Goal: Task Accomplishment & Management: Use online tool/utility

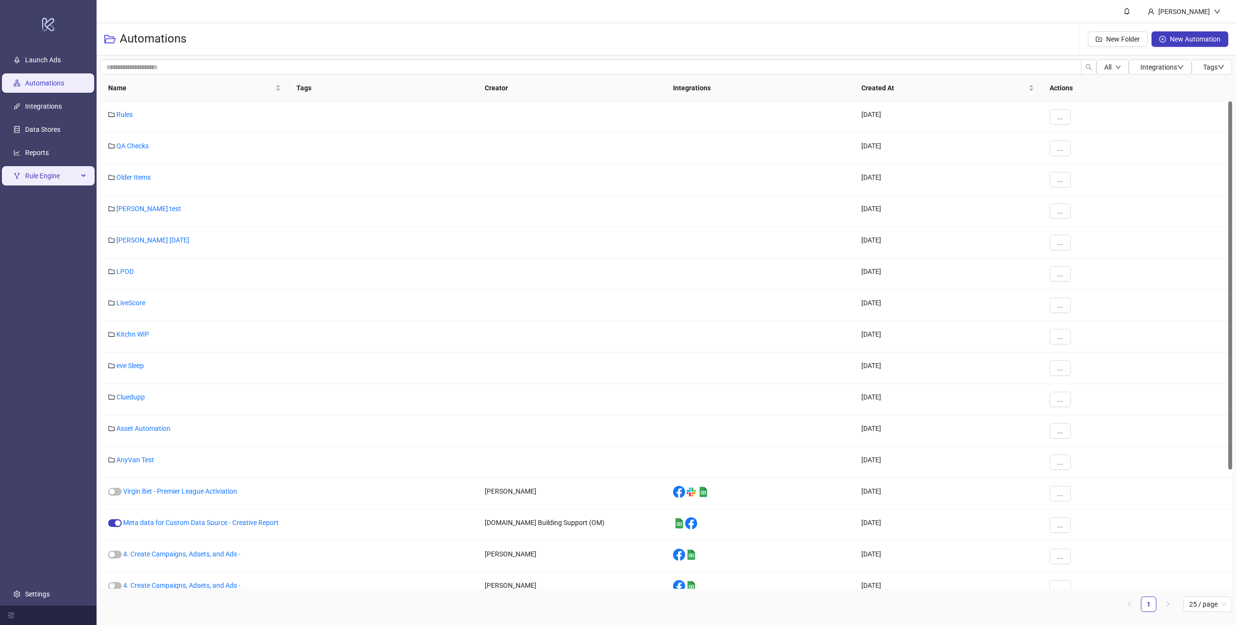
click at [45, 177] on span "Rule Engine" at bounding box center [51, 175] width 53 height 19
click at [30, 200] on link "Rules" at bounding box center [33, 199] width 16 height 8
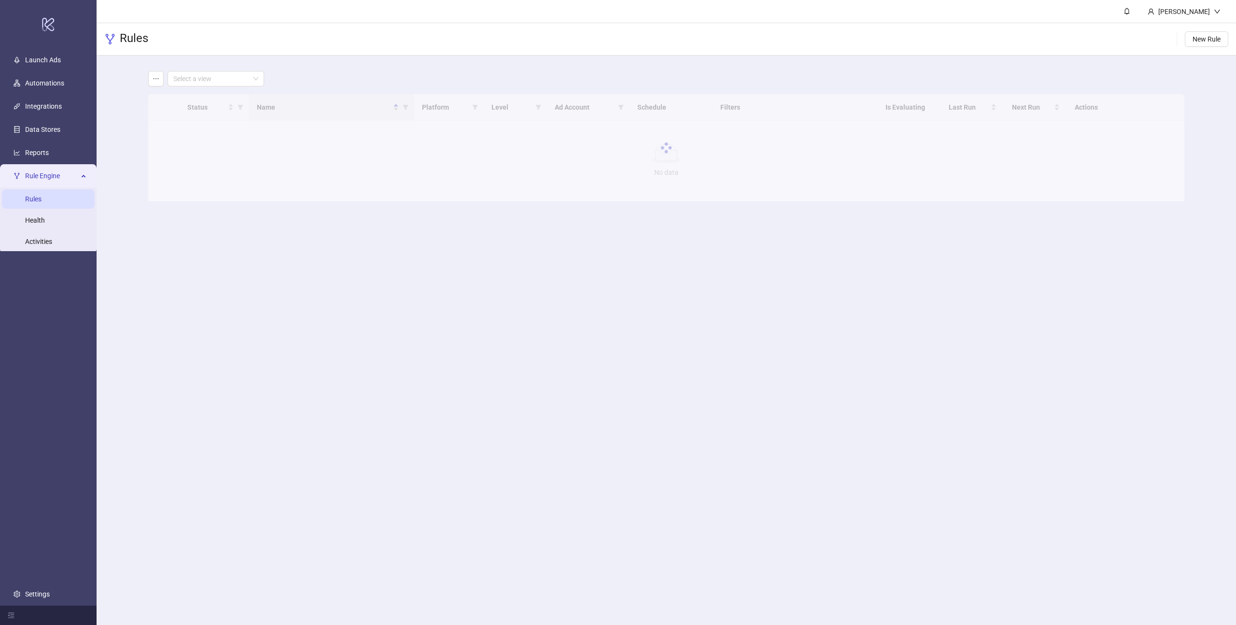
click at [236, 60] on main "Select a view Status Name Platform Level Ad Account Schedule Filters Is Evaluat…" at bounding box center [667, 136] width 1052 height 161
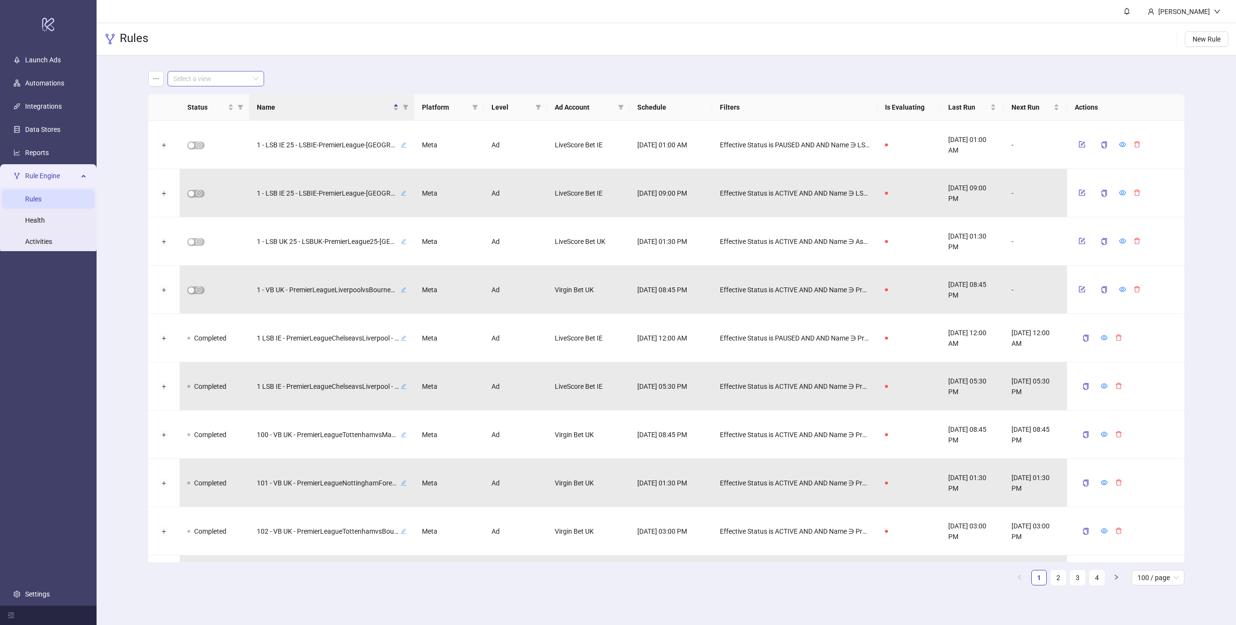
click at [234, 80] on input "search" at bounding box center [211, 78] width 76 height 14
click at [202, 127] on div "Virgin Bet UK" at bounding box center [215, 129] width 81 height 11
click at [1053, 124] on div "-" at bounding box center [1035, 145] width 63 height 48
click at [1122, 143] on icon "eye" at bounding box center [1122, 144] width 7 height 5
click at [959, 153] on div "[DATE] 08:45 PM" at bounding box center [972, 145] width 63 height 48
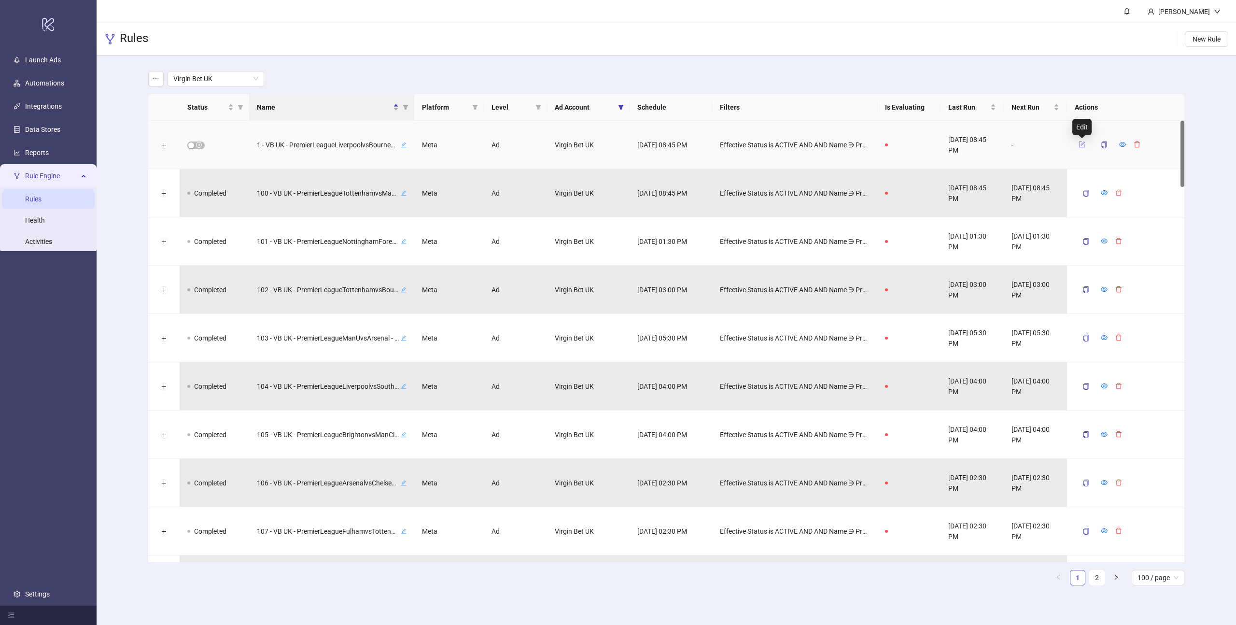
click at [1079, 142] on icon "form" at bounding box center [1082, 144] width 6 height 6
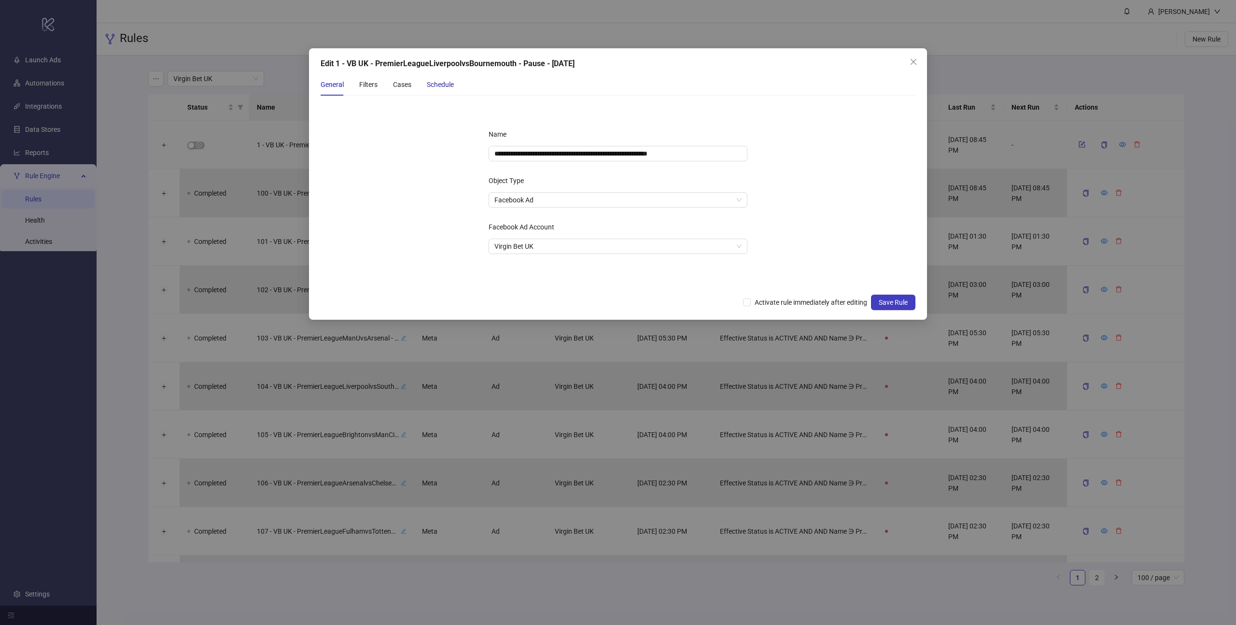
click at [427, 80] on div "Schedule" at bounding box center [440, 84] width 27 height 11
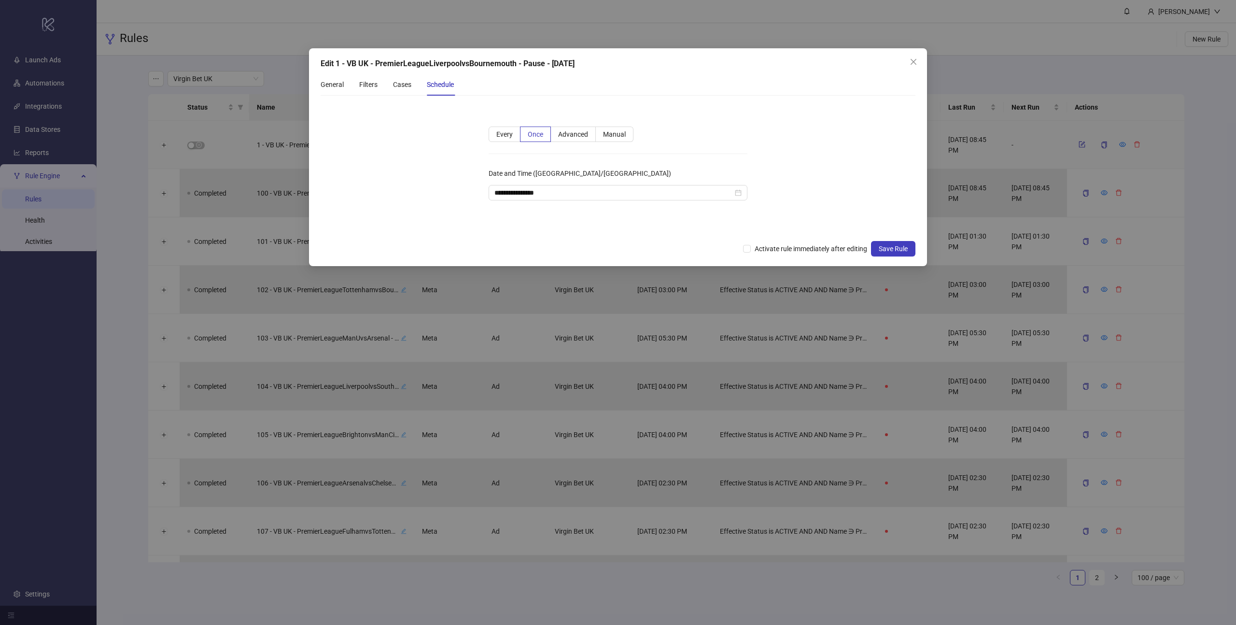
click at [388, 85] on div "General Filters Cases Schedule" at bounding box center [387, 84] width 133 height 22
click at [397, 84] on div "Cases" at bounding box center [402, 84] width 18 height 11
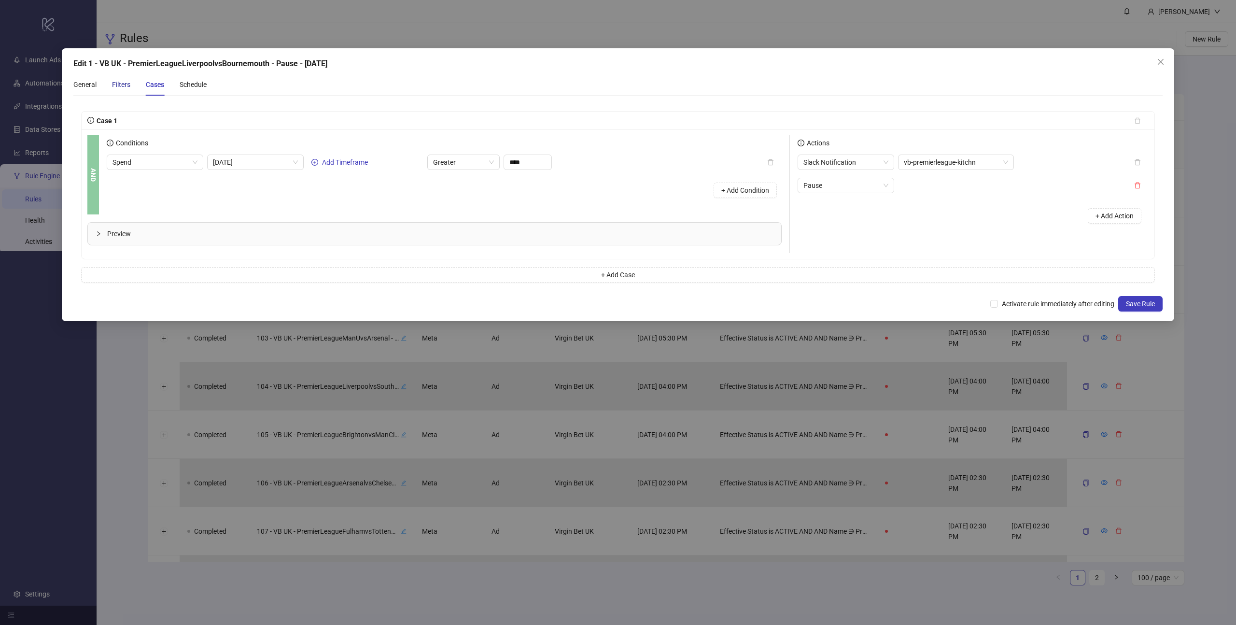
click at [125, 86] on div "Filters" at bounding box center [121, 84] width 18 height 11
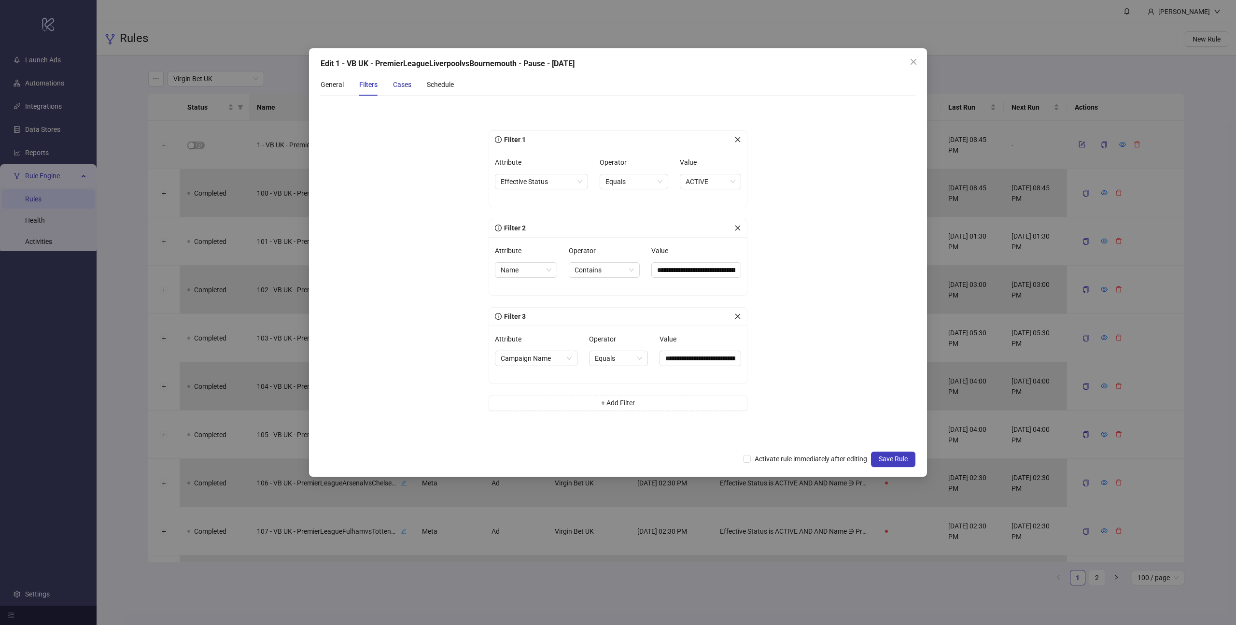
click at [401, 85] on div "Cases" at bounding box center [402, 84] width 18 height 11
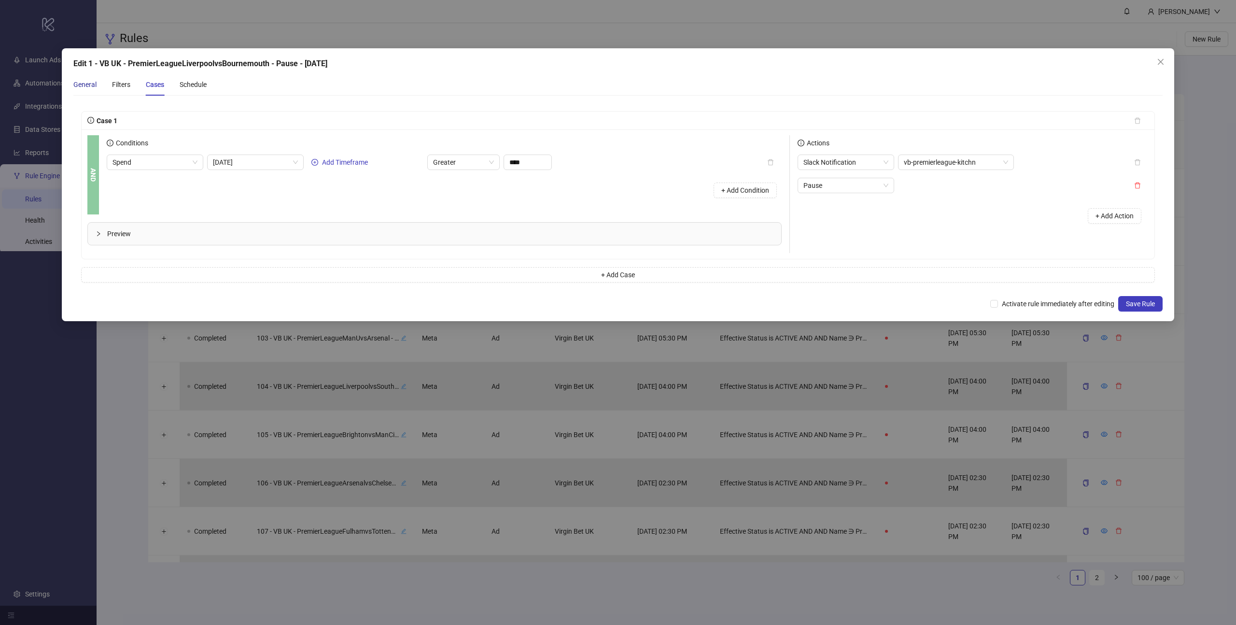
click at [86, 83] on div "General" at bounding box center [84, 84] width 23 height 11
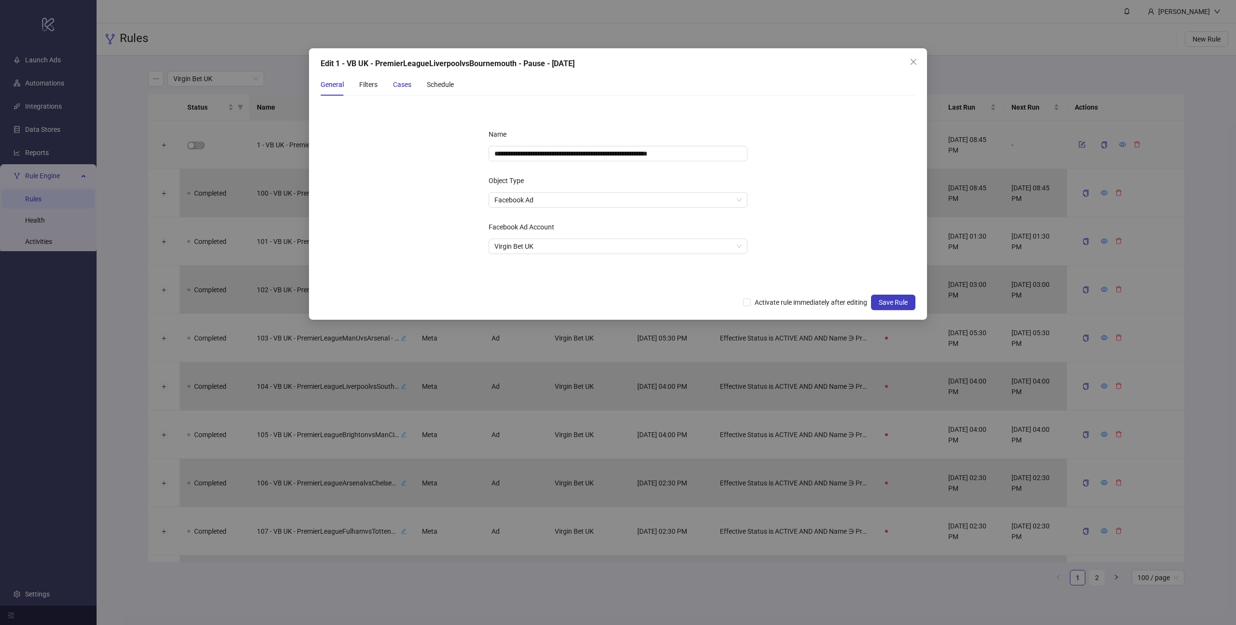
click at [407, 86] on div "Cases" at bounding box center [402, 84] width 18 height 11
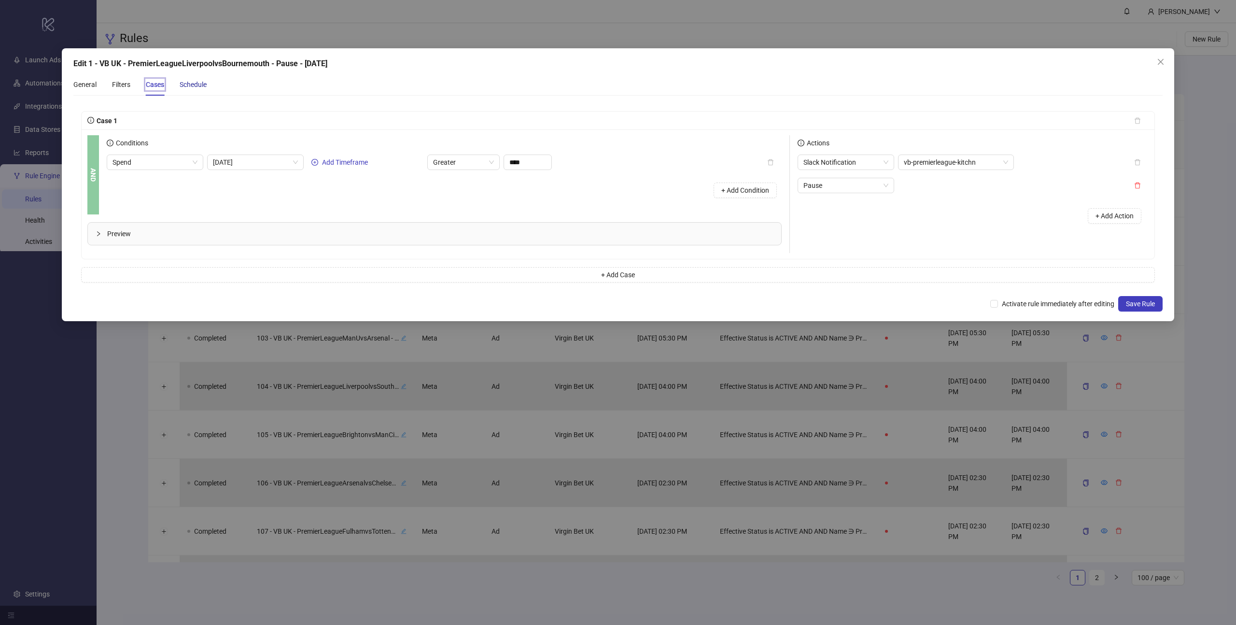
click at [189, 83] on div "Schedule" at bounding box center [193, 84] width 27 height 11
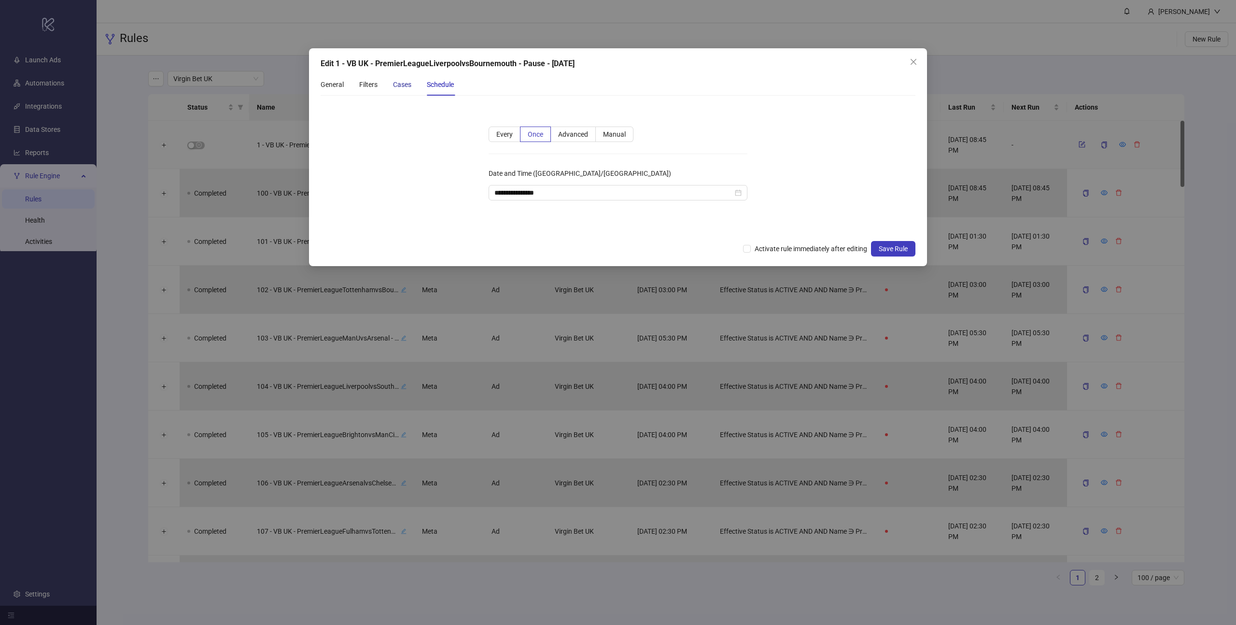
click at [399, 83] on div "Cases" at bounding box center [402, 84] width 18 height 11
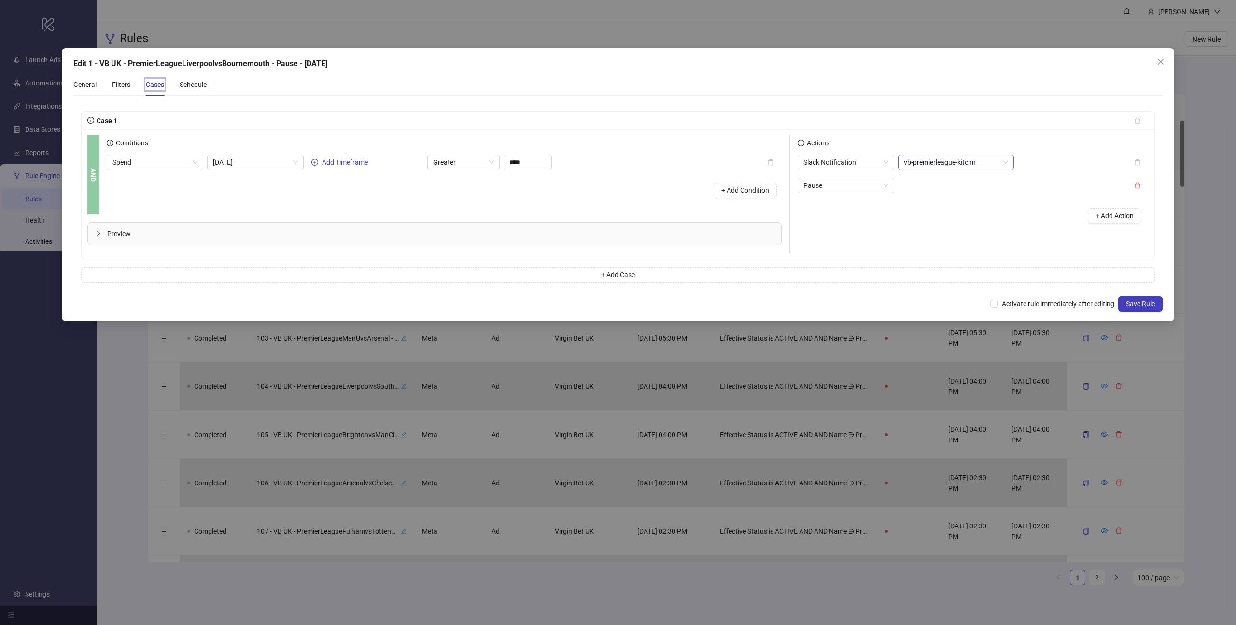
click at [971, 163] on span "vb-premierleague-kitchn" at bounding box center [956, 162] width 104 height 14
click at [998, 153] on div "Actions" at bounding box center [973, 144] width 351 height 19
click at [995, 162] on span "vb-premierleague-kitchn" at bounding box center [956, 162] width 104 height 14
click at [951, 164] on span "vb-premierleague-kitchn" at bounding box center [956, 162] width 104 height 14
paste input "**********"
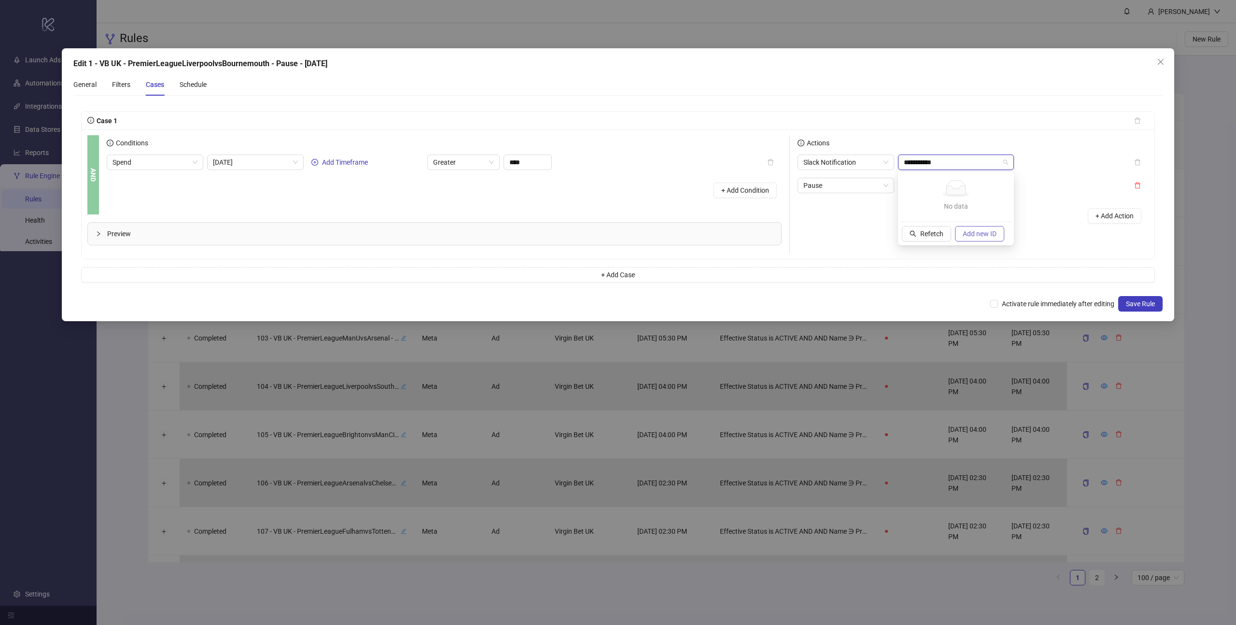
type input "**********"
click at [968, 234] on span "Add new ID" at bounding box center [980, 234] width 34 height 8
click at [951, 195] on div "C07HKCD1E0Y Manual ID" at bounding box center [956, 186] width 100 height 21
click at [903, 249] on div "Actions Slack Notification C07HKCD1E0Y Pause + Add Action" at bounding box center [969, 194] width 359 height 118
click at [1157, 64] on icon "close" at bounding box center [1161, 62] width 8 height 8
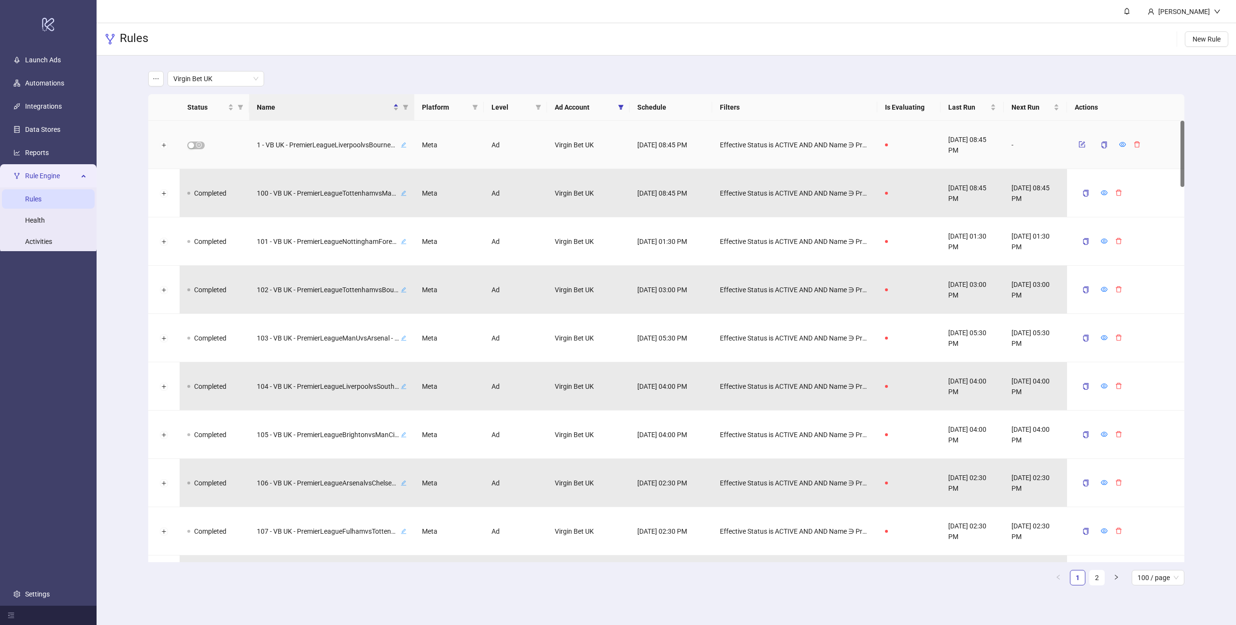
drag, startPoint x: 965, startPoint y: 151, endPoint x: 946, endPoint y: 138, distance: 22.5
click at [946, 138] on div "[DATE] 08:45 PM" at bounding box center [972, 145] width 63 height 48
click at [1082, 145] on icon "form" at bounding box center [1083, 143] width 4 height 4
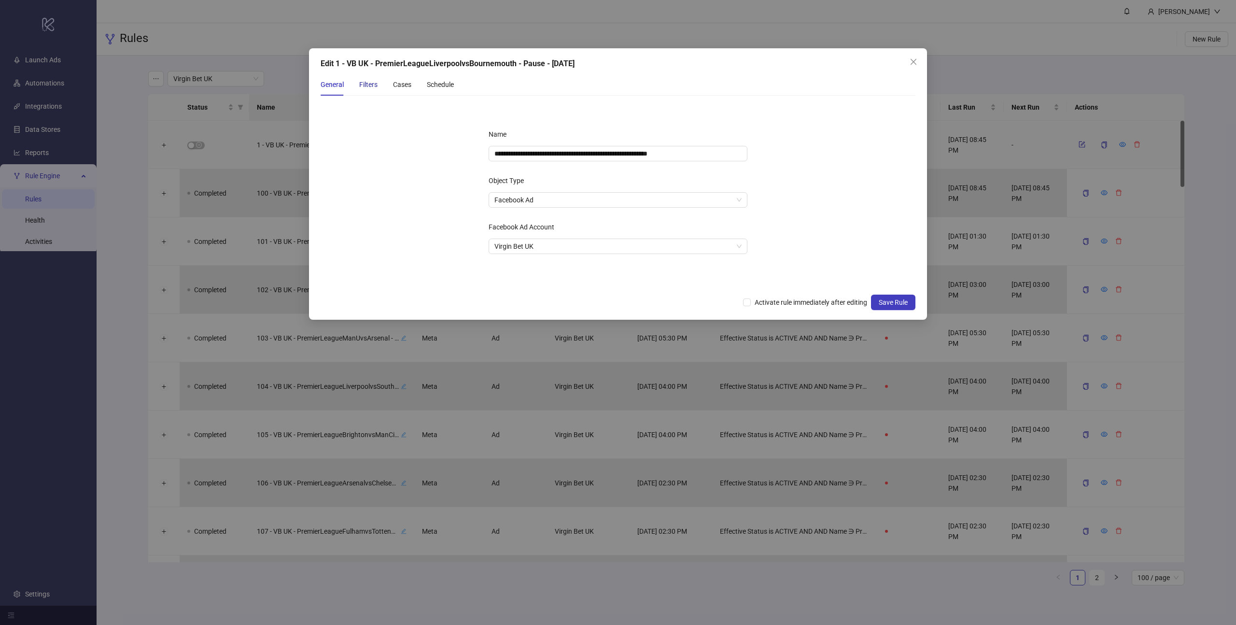
click at [371, 85] on div "Filters" at bounding box center [368, 84] width 18 height 11
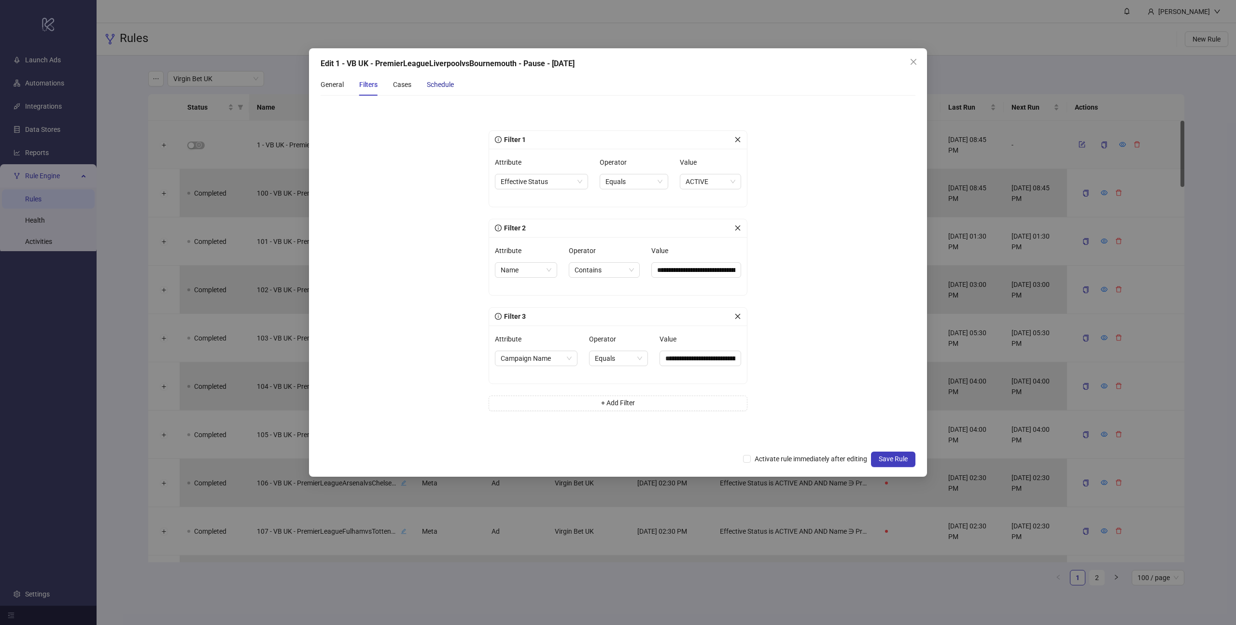
click at [437, 85] on div "Schedule" at bounding box center [440, 84] width 27 height 11
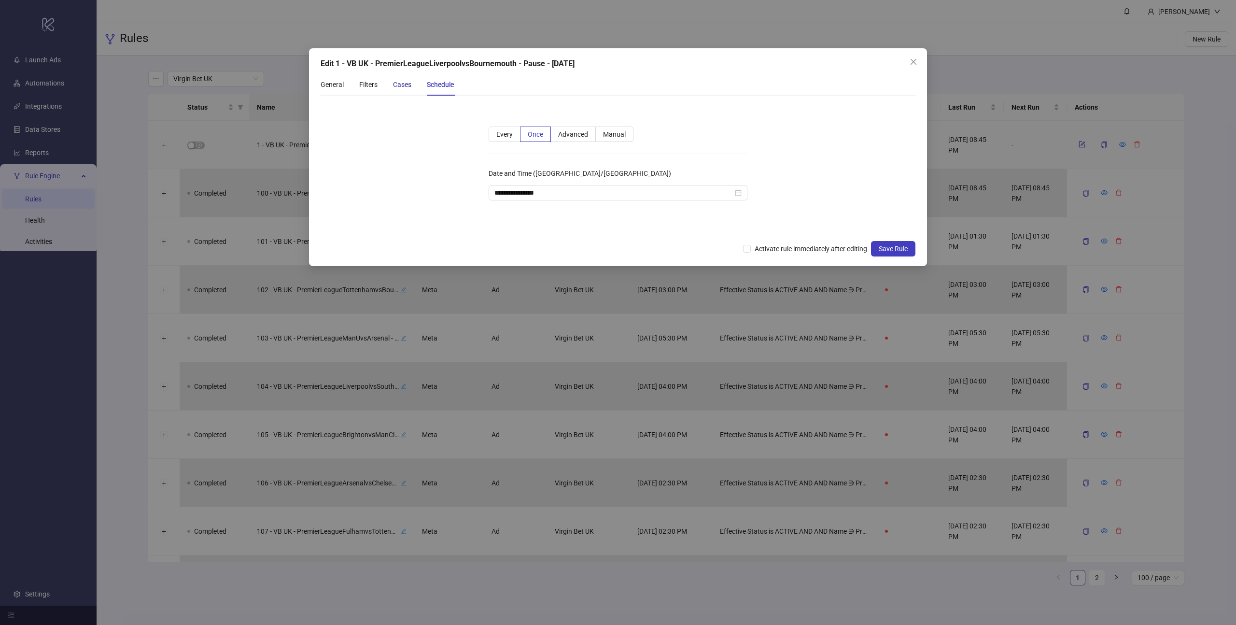
click at [408, 85] on div "Cases" at bounding box center [402, 84] width 18 height 11
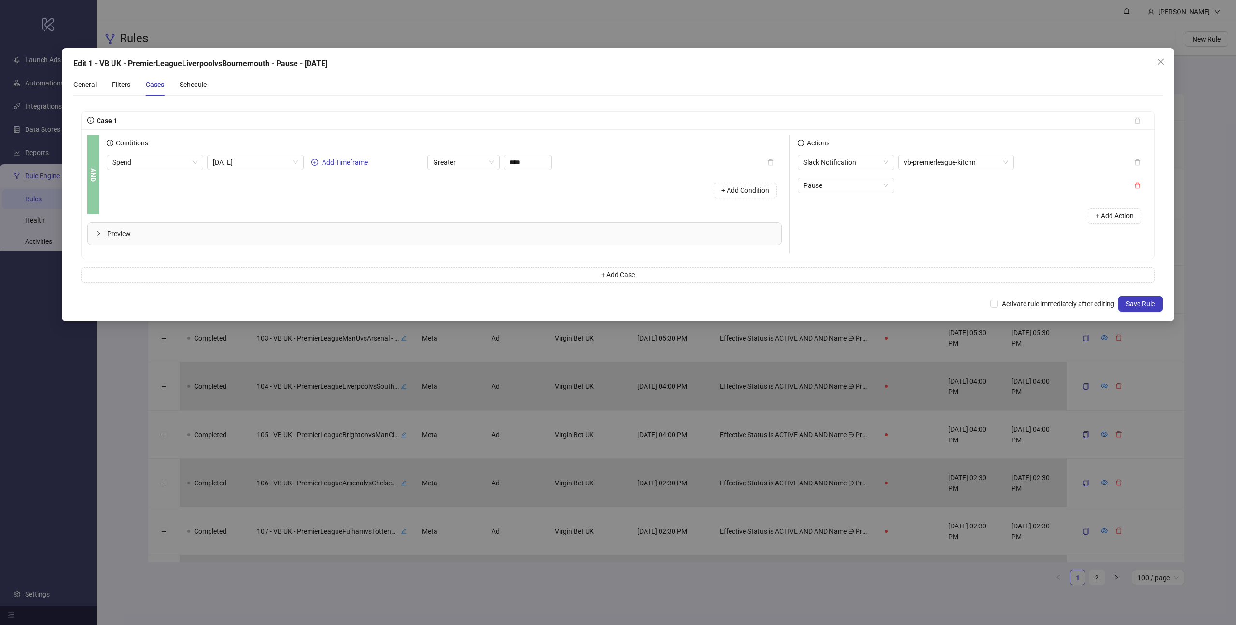
click at [130, 85] on div "General Filters Cases Schedule" at bounding box center [139, 84] width 133 height 22
click at [120, 84] on div "Filters" at bounding box center [121, 84] width 18 height 11
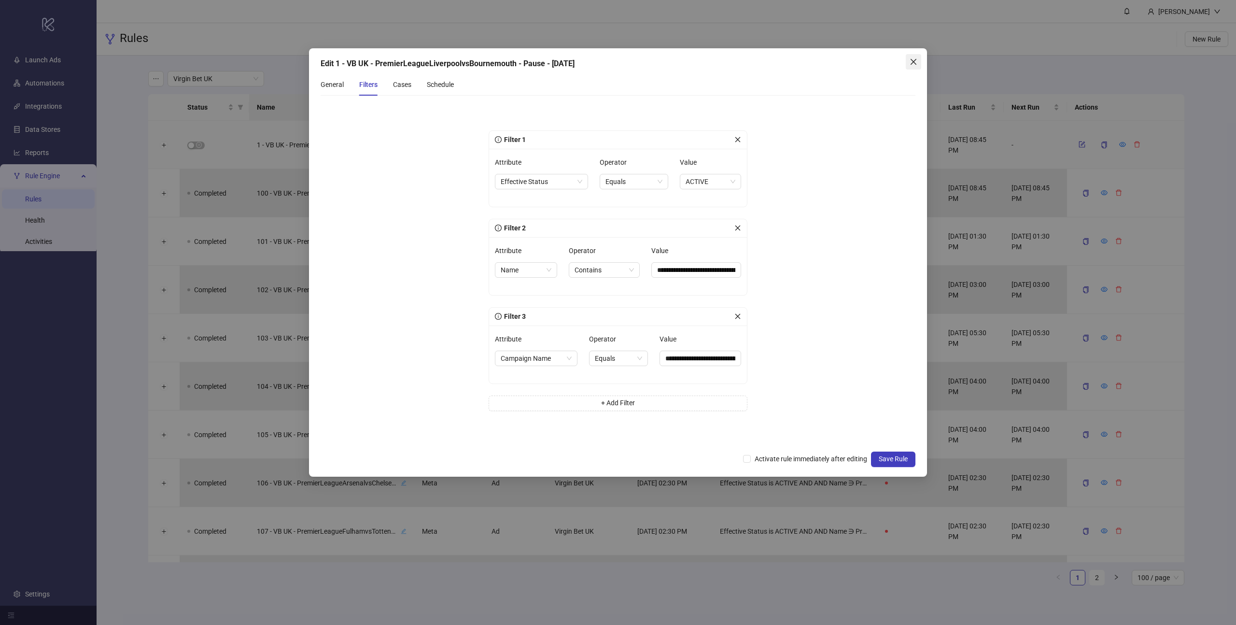
click at [913, 62] on icon "close" at bounding box center [914, 62] width 6 height 6
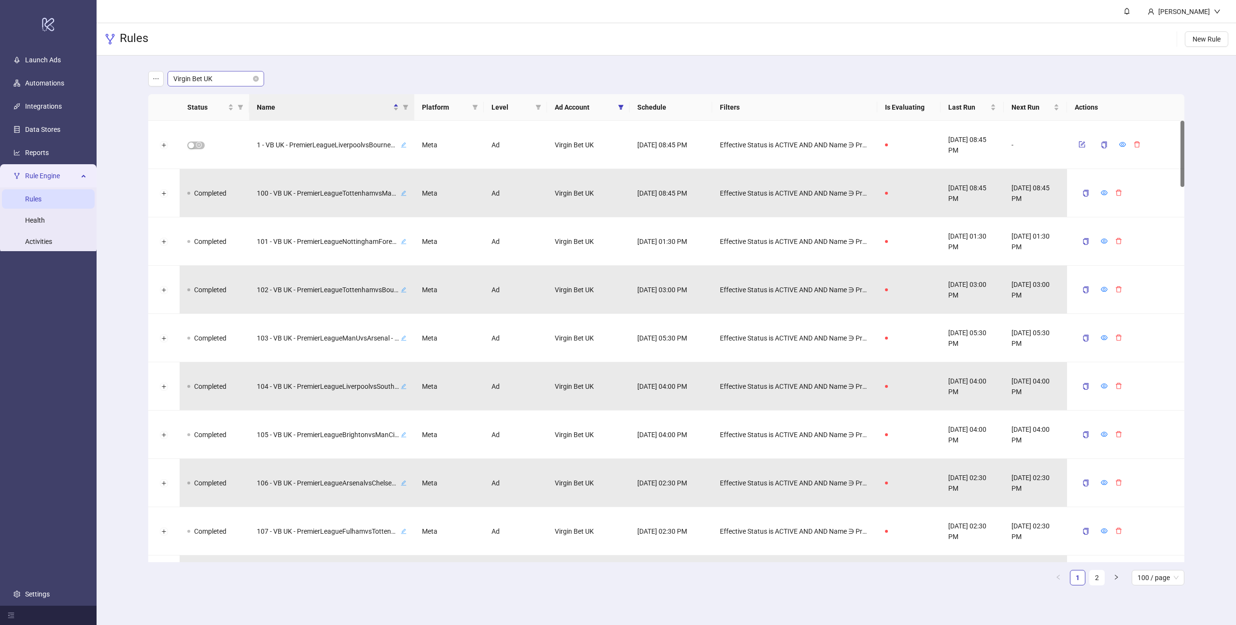
click at [238, 80] on span "Virgin Bet UK" at bounding box center [215, 78] width 85 height 14
click at [341, 69] on main "Virgin Bet UK Status Name Platform Level Ad Account Schedule Filters Is Evaluat…" at bounding box center [667, 332] width 1052 height 553
click at [966, 109] on span "Last Run" at bounding box center [968, 107] width 40 height 11
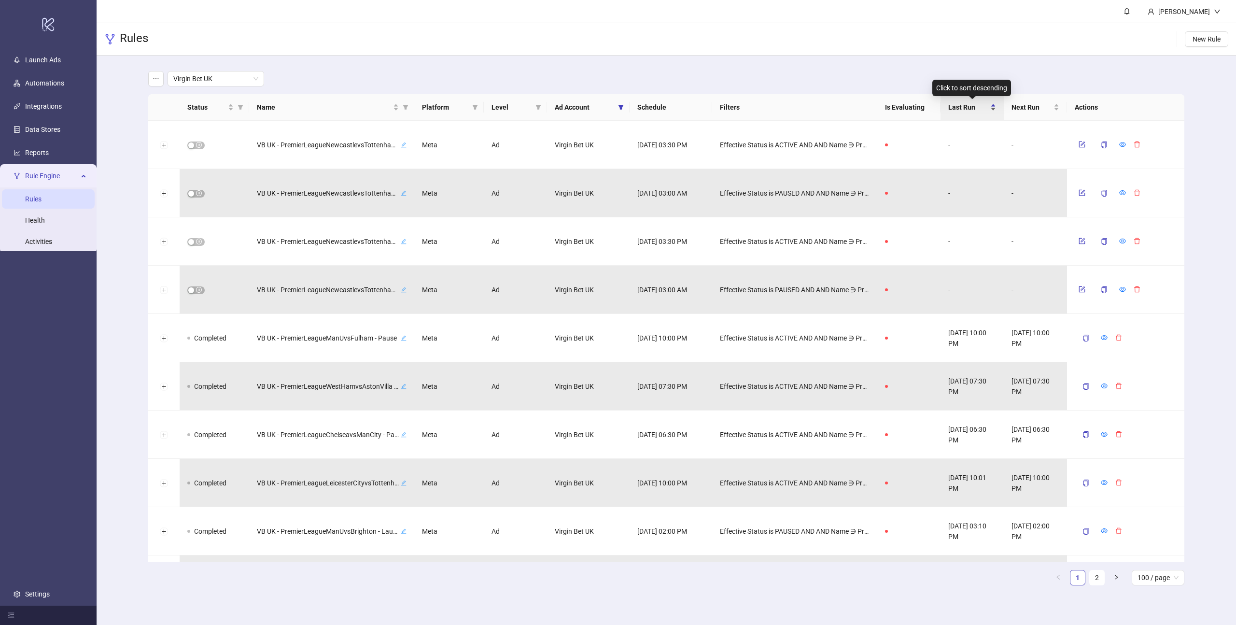
click at [980, 106] on span "Last Run" at bounding box center [968, 107] width 40 height 11
